Goal: Task Accomplishment & Management: Manage account settings

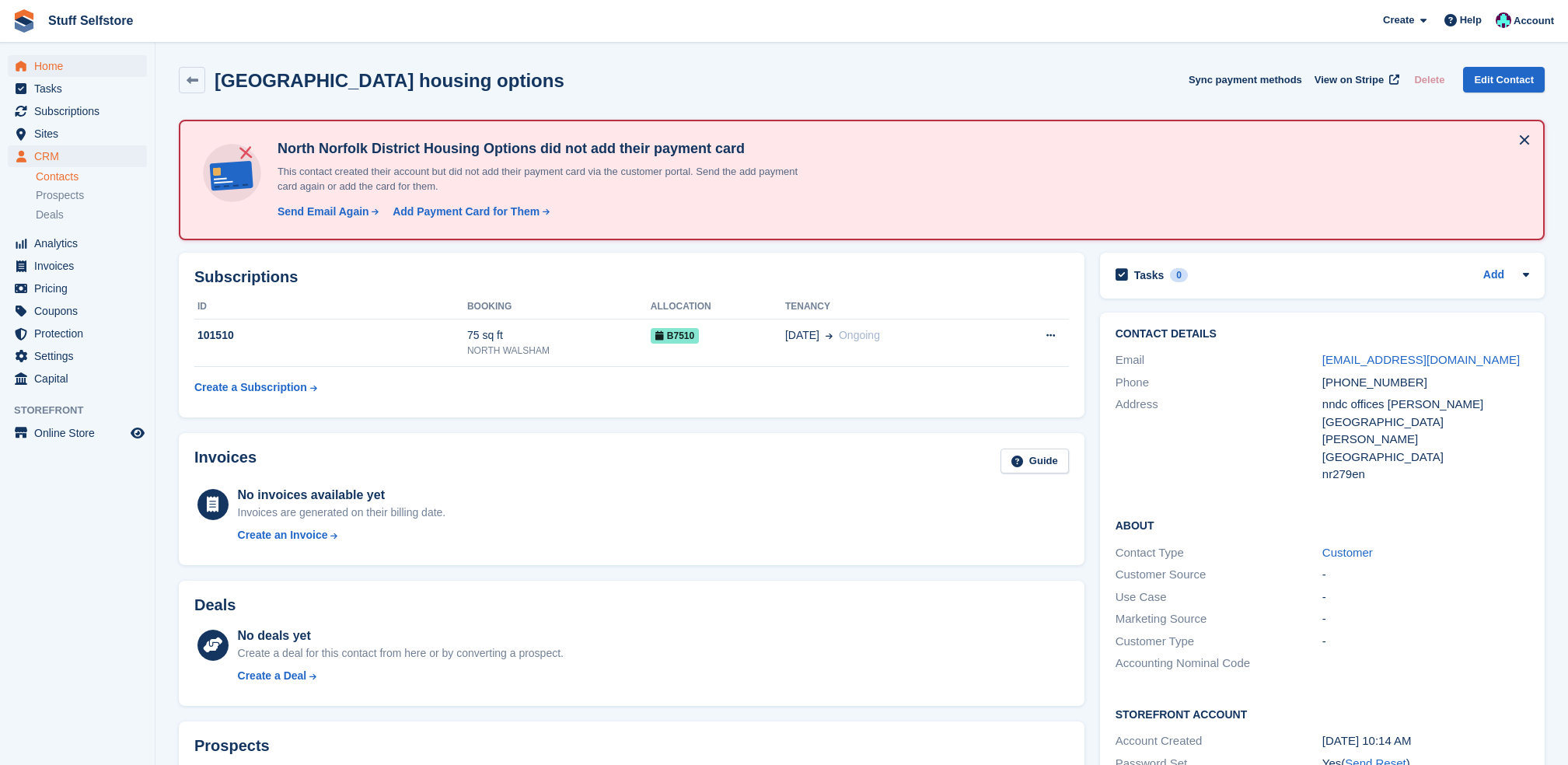
scroll to position [92, 0]
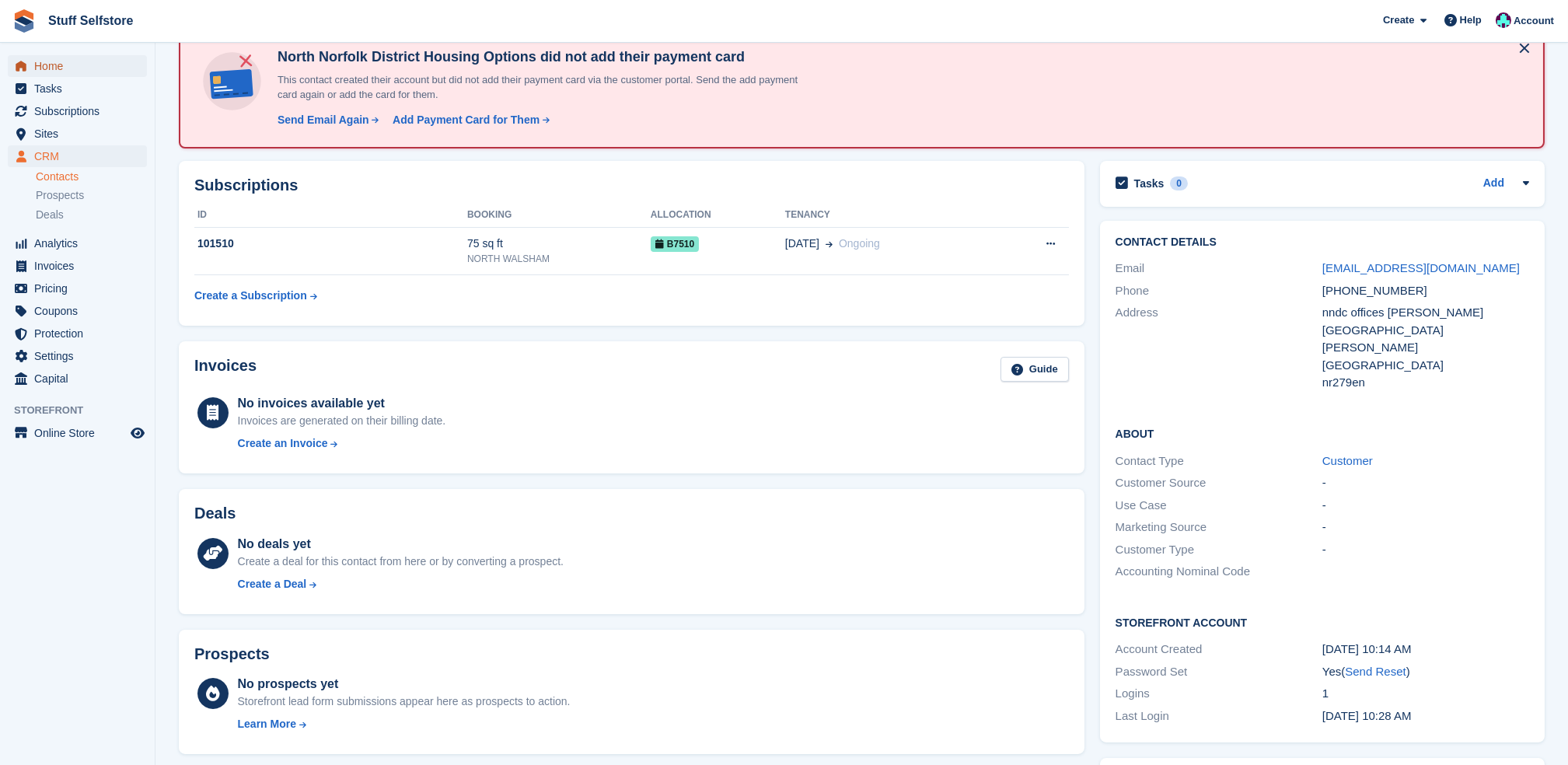
click at [38, 61] on span "Home" at bounding box center [81, 66] width 93 height 22
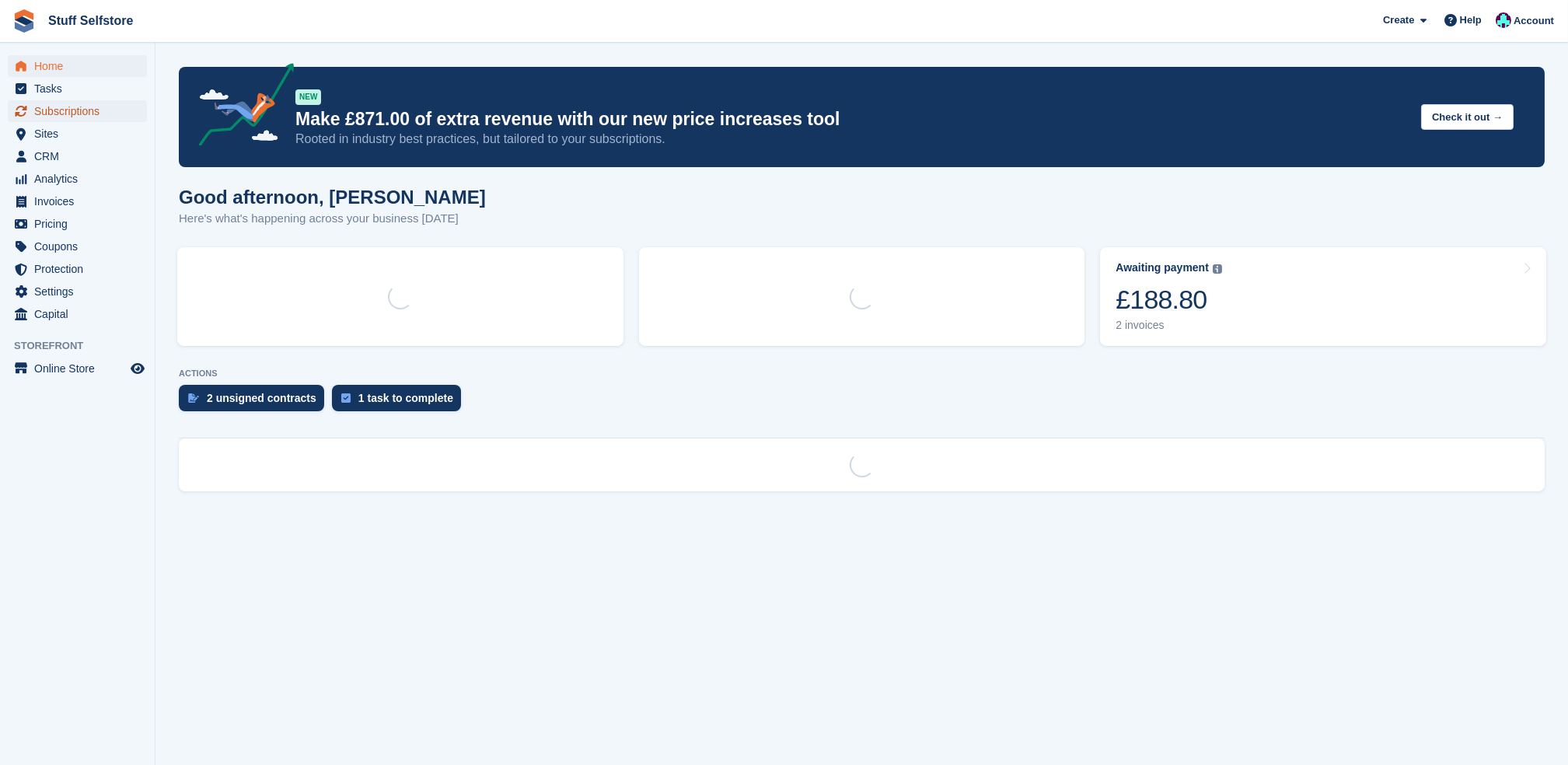
drag, startPoint x: 0, startPoint y: 0, endPoint x: 93, endPoint y: 112, distance: 145.6
click at [93, 112] on span "Subscriptions" at bounding box center [81, 112] width 93 height 22
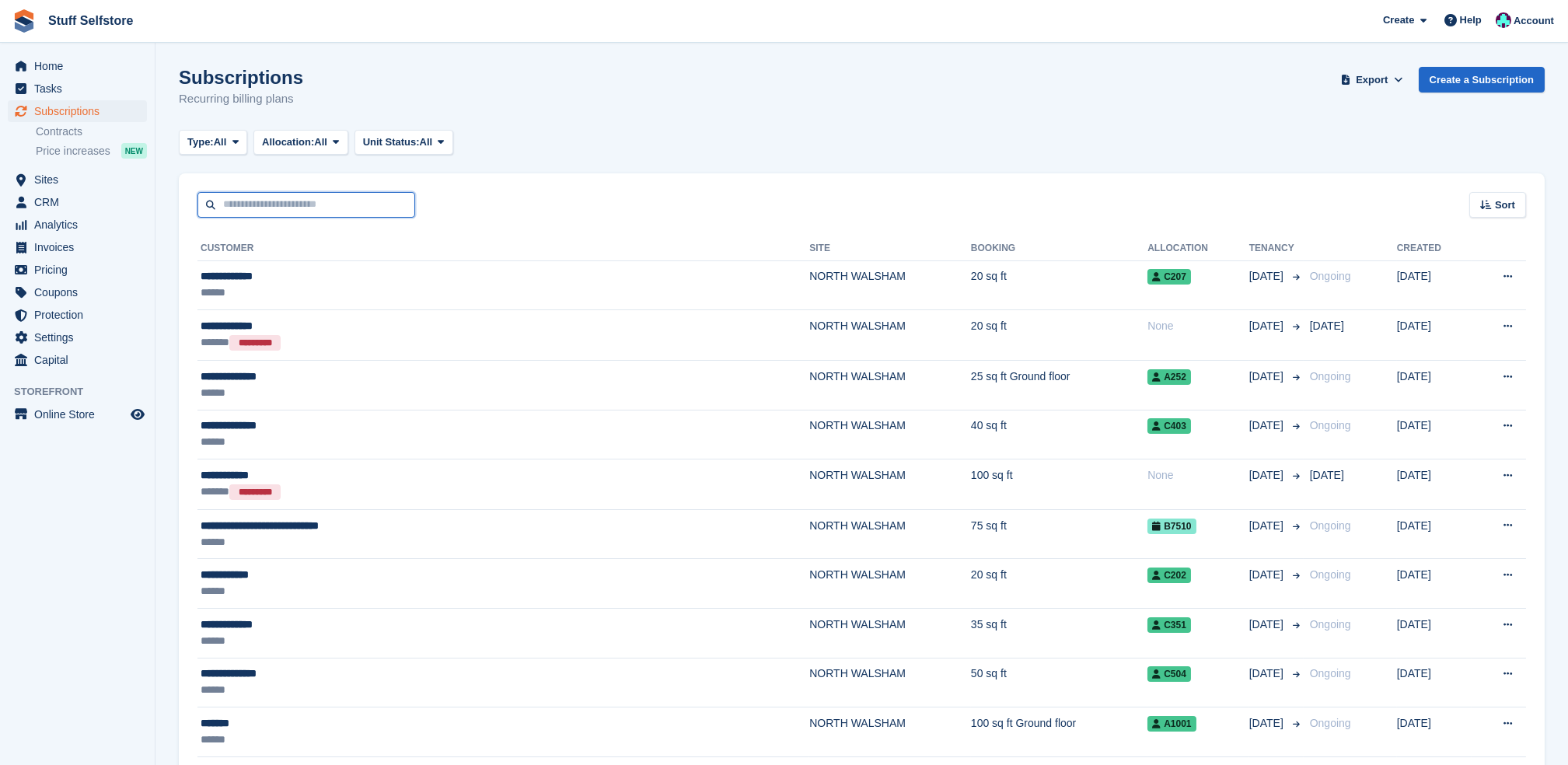
click at [314, 209] on input "text" at bounding box center [307, 205] width 218 height 26
type input "*"
type input "****"
